Goal: Task Accomplishment & Management: Use online tool/utility

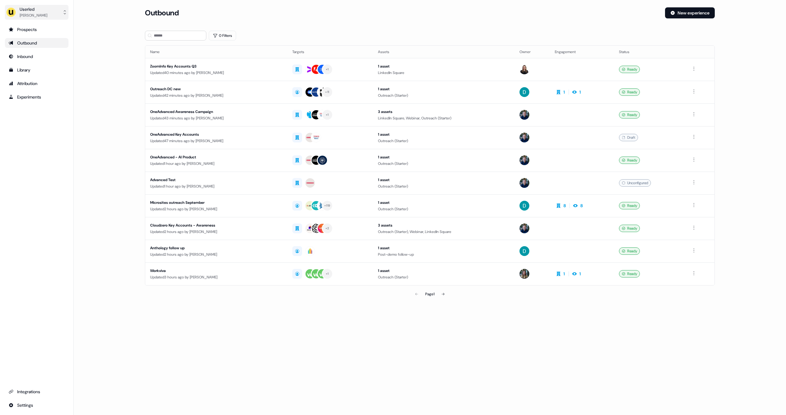
click at [38, 13] on div "[PERSON_NAME]" at bounding box center [34, 15] width 28 height 6
click at [36, 26] on div "Impersonate (Admin)" at bounding box center [36, 28] width 58 height 11
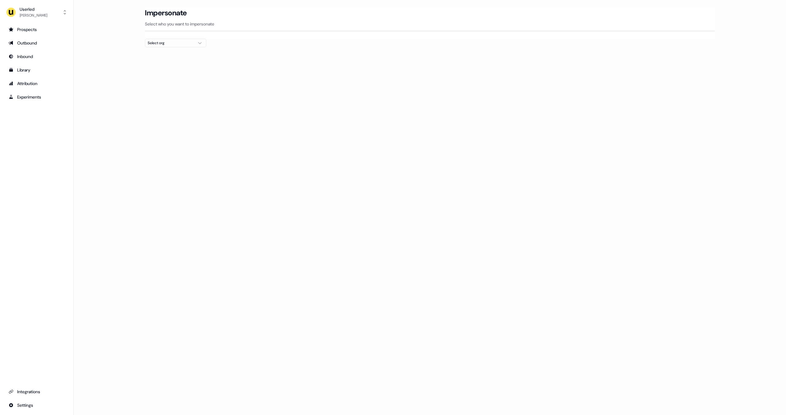
click at [175, 44] on div "Select org" at bounding box center [171, 43] width 46 height 6
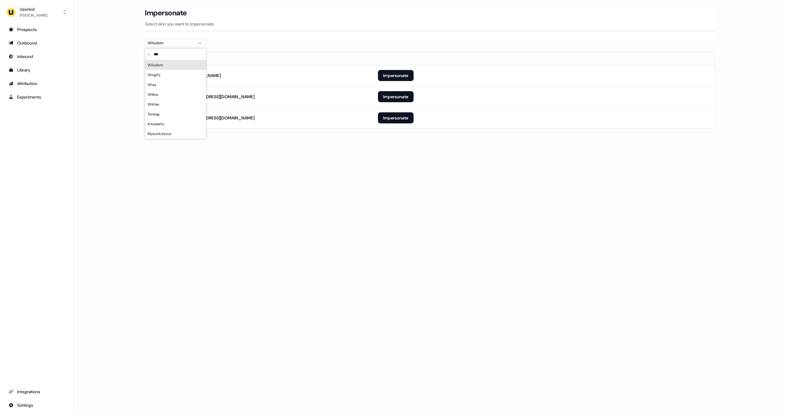
type input "***"
click at [318, 41] on section "Loading... Impersonate Select who you want to impersonate Wiiisdom Email [EMAIL…" at bounding box center [429, 76] width 589 height 138
click at [396, 119] on button "Impersonate" at bounding box center [396, 117] width 36 height 11
